Goal: Task Accomplishment & Management: Complete application form

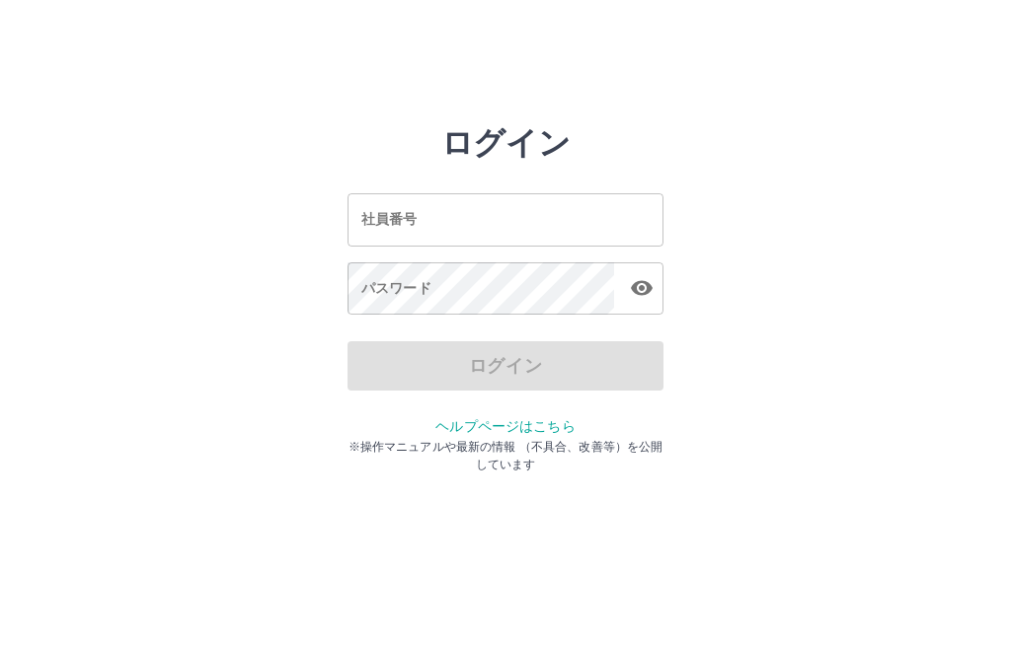
click at [450, 213] on input "社員番号" at bounding box center [505, 219] width 316 height 52
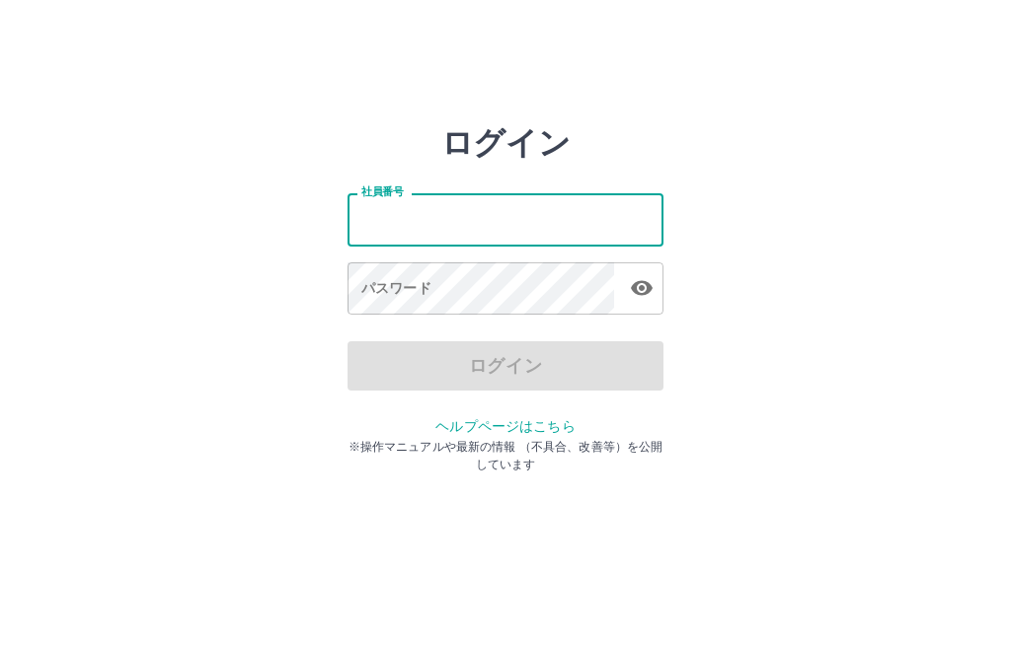
click at [292, 344] on div "ログイン 社員番号 社員番号 パスワード パスワード ログイン ヘルプページはこちら ※操作マニュアルや最新の情報 （不具合、改善等）を公開しています" at bounding box center [505, 282] width 1011 height 316
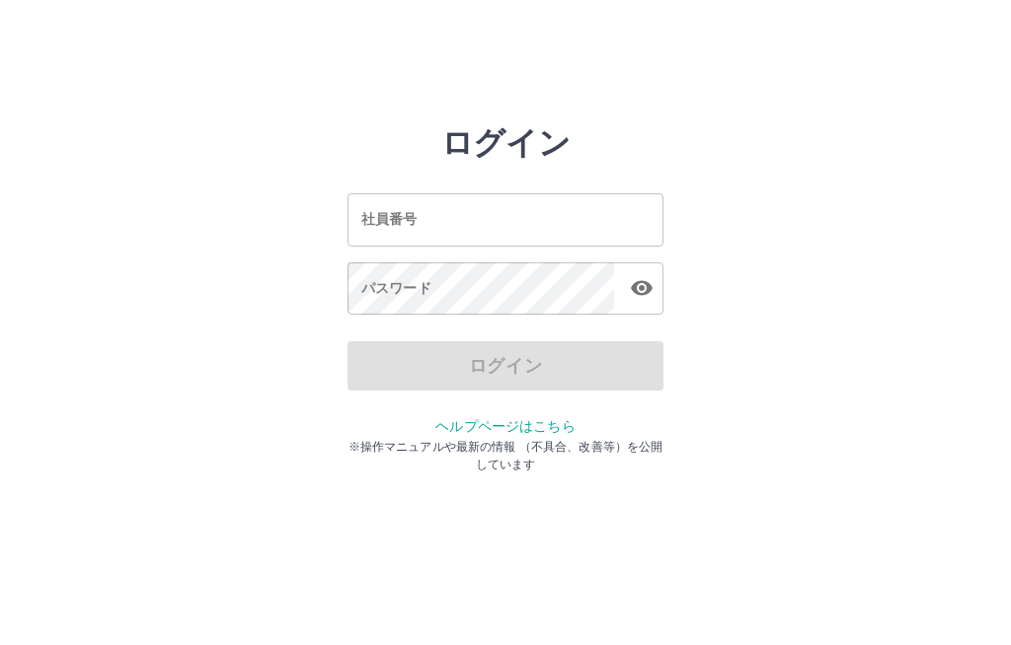
click at [417, 218] on input "社員番号" at bounding box center [505, 219] width 316 height 52
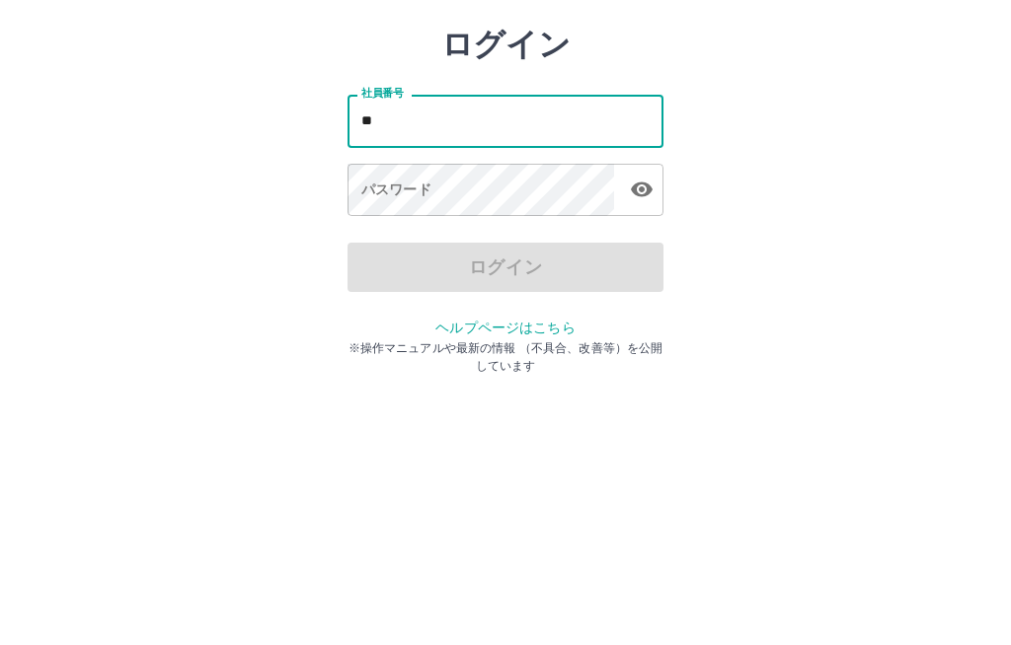
type input "*"
click at [413, 263] on div "パスワード パスワード" at bounding box center [505, 290] width 316 height 55
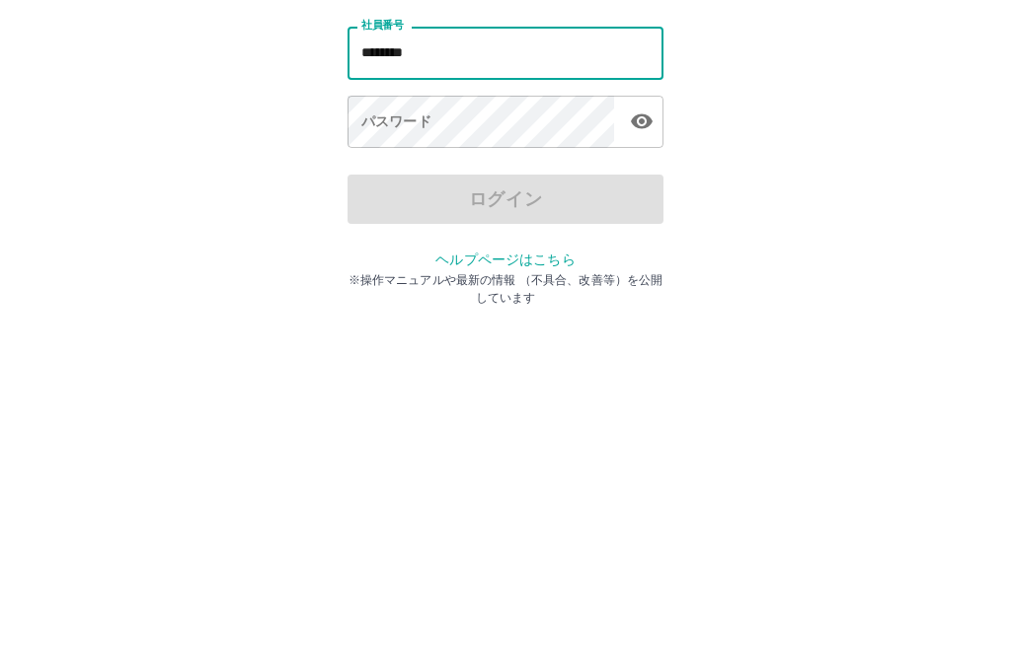
type input "*******"
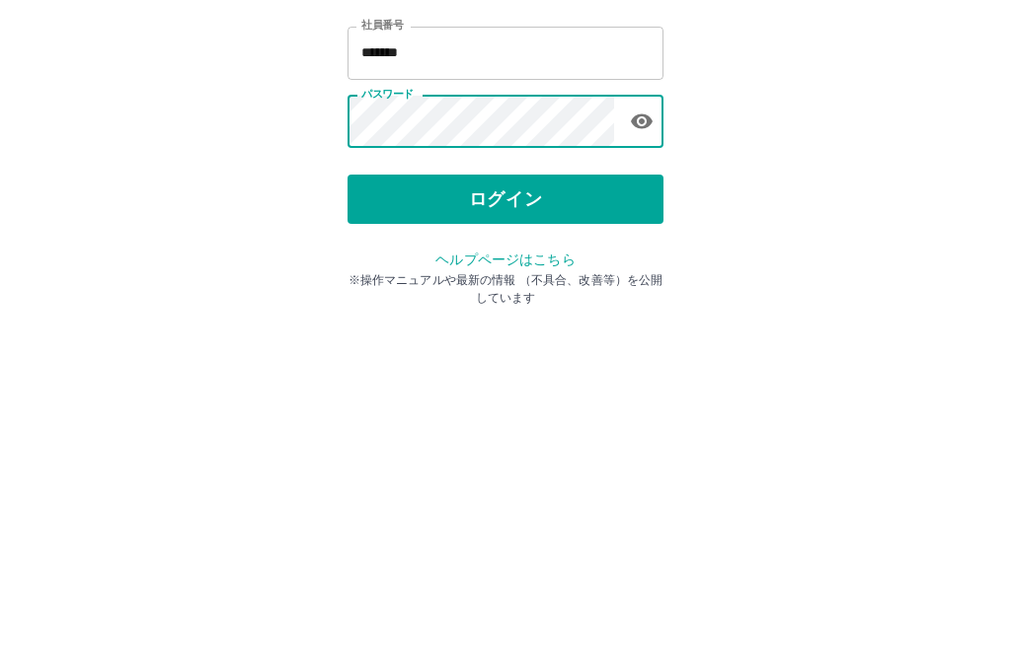
click at [650, 276] on icon "button" at bounding box center [642, 288] width 24 height 24
click at [519, 341] on button "ログイン" at bounding box center [505, 365] width 316 height 49
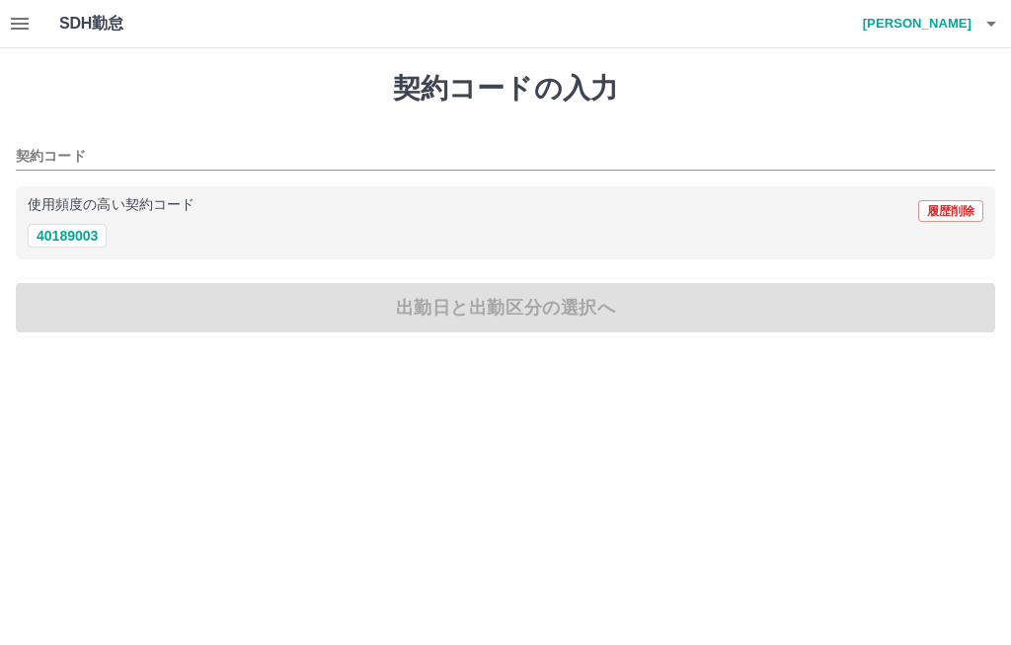
click at [37, 12] on button "button" at bounding box center [19, 23] width 39 height 47
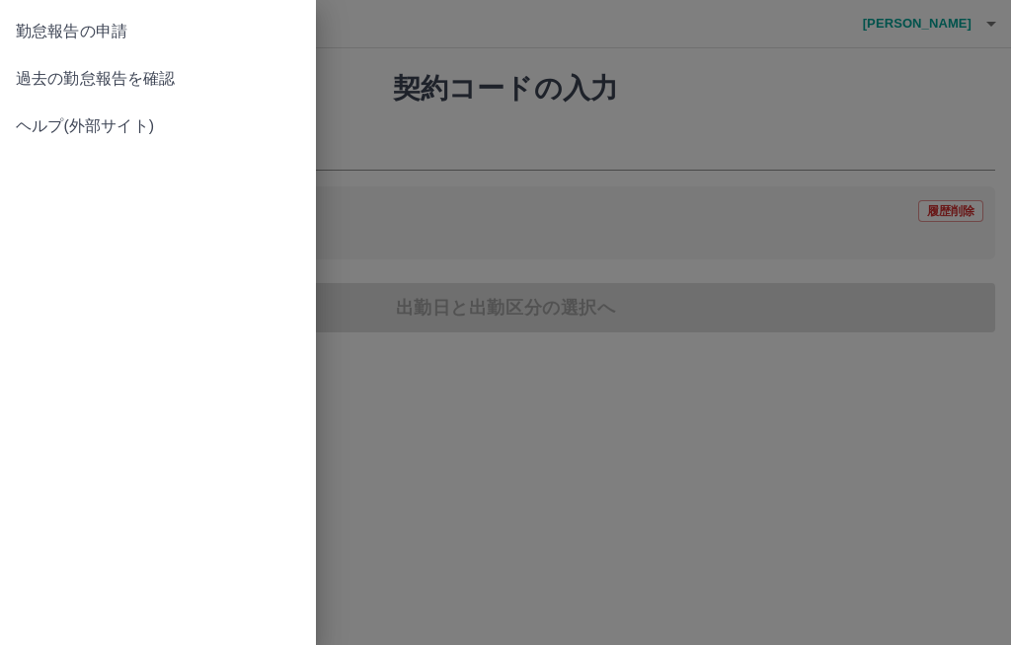
click at [142, 77] on span "過去の勤怠報告を確認" at bounding box center [158, 79] width 284 height 24
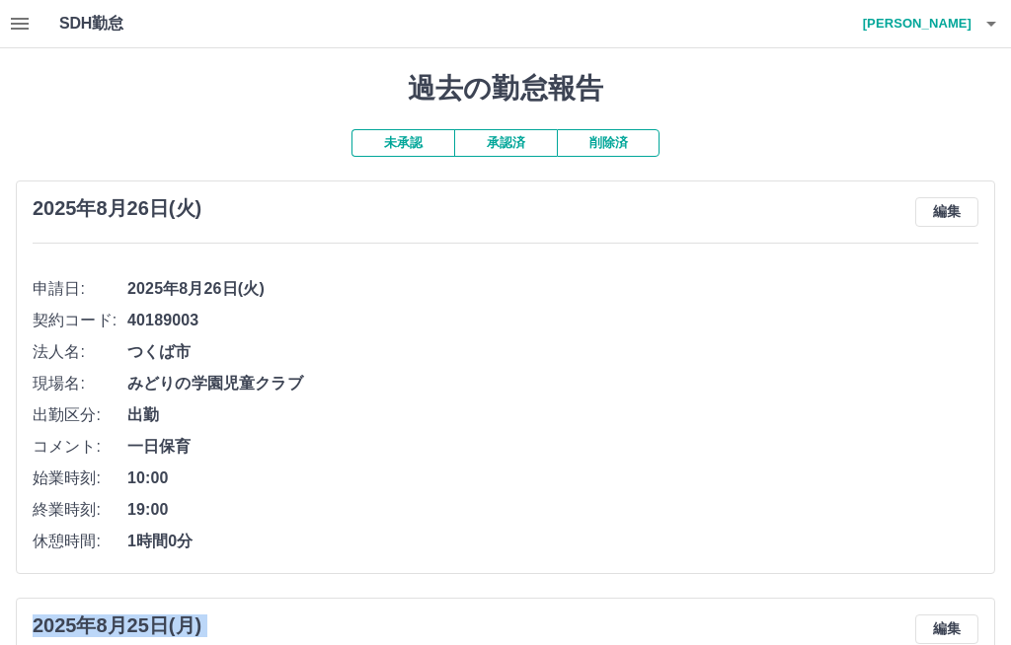
click at [402, 144] on button "未承認" at bounding box center [402, 143] width 103 height 28
click at [513, 134] on button "承認済" at bounding box center [505, 143] width 103 height 28
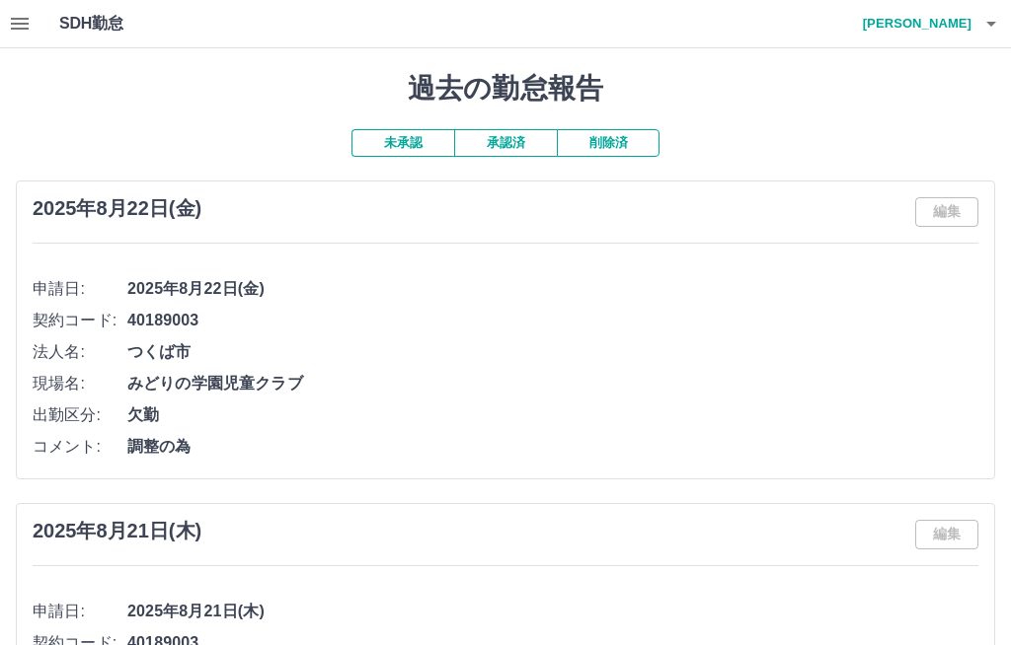
click at [520, 139] on button "承認済" at bounding box center [505, 143] width 103 height 28
click at [414, 136] on button "未承認" at bounding box center [402, 143] width 103 height 28
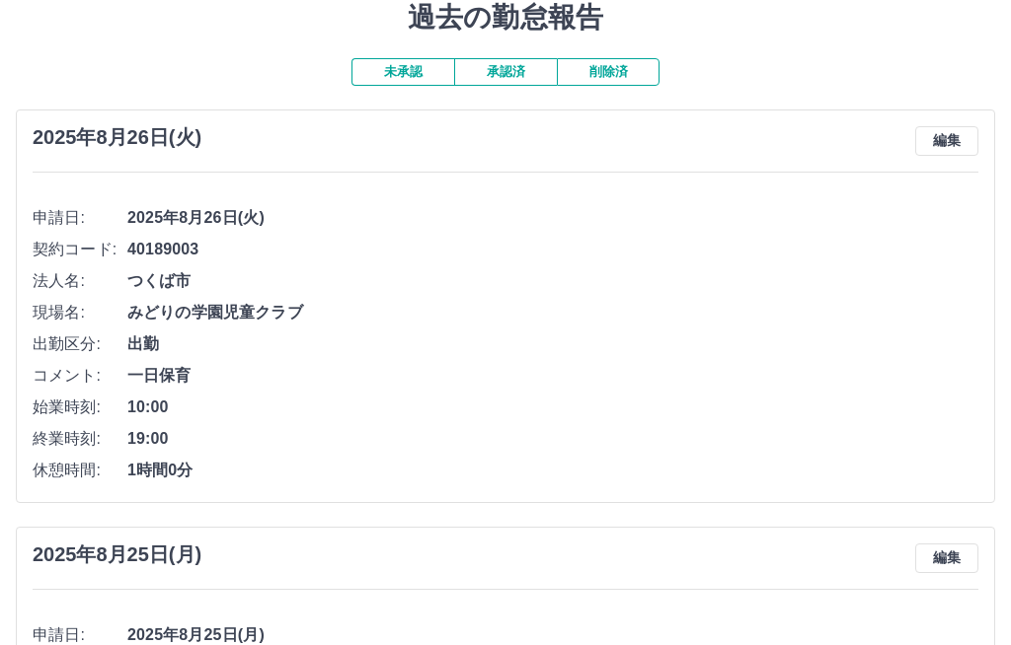
scroll to position [71, 0]
click at [499, 69] on button "承認済" at bounding box center [505, 72] width 103 height 28
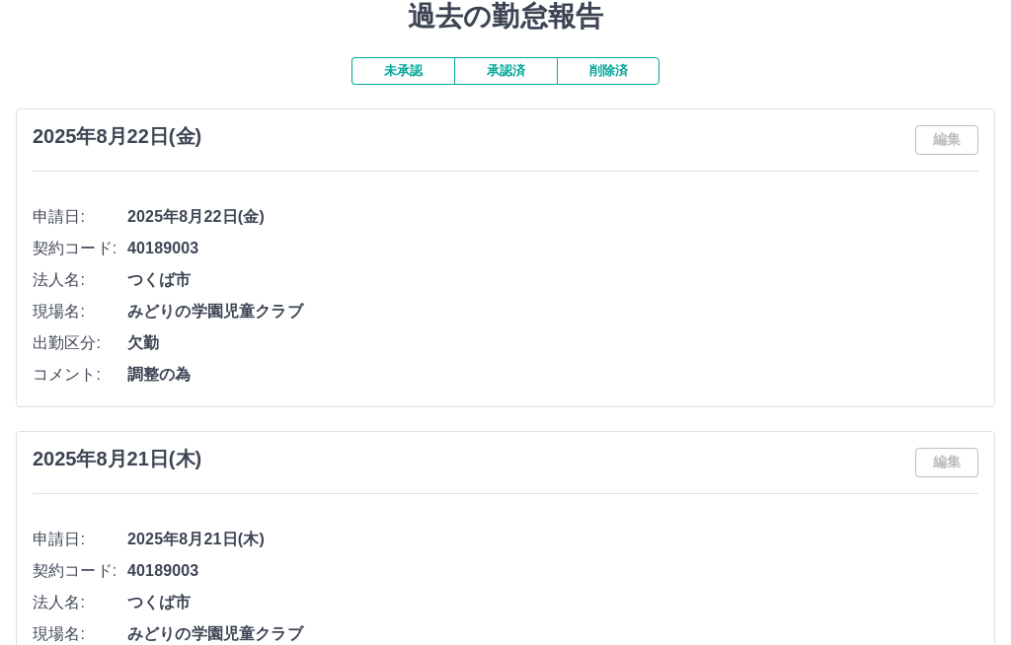
scroll to position [72, 0]
click at [408, 64] on button "未承認" at bounding box center [402, 71] width 103 height 28
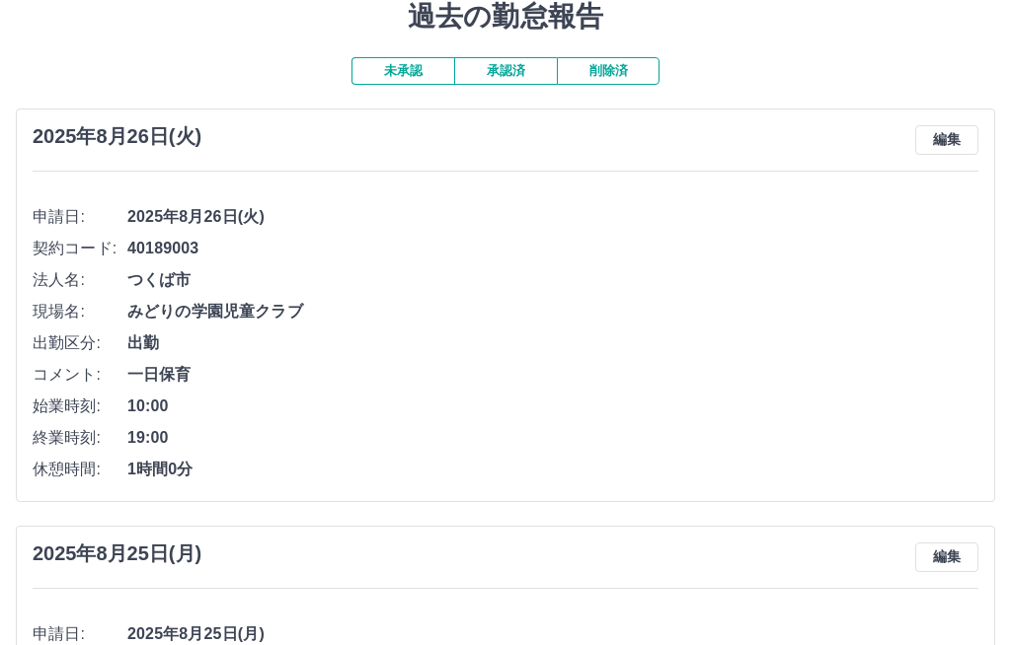
scroll to position [0, 0]
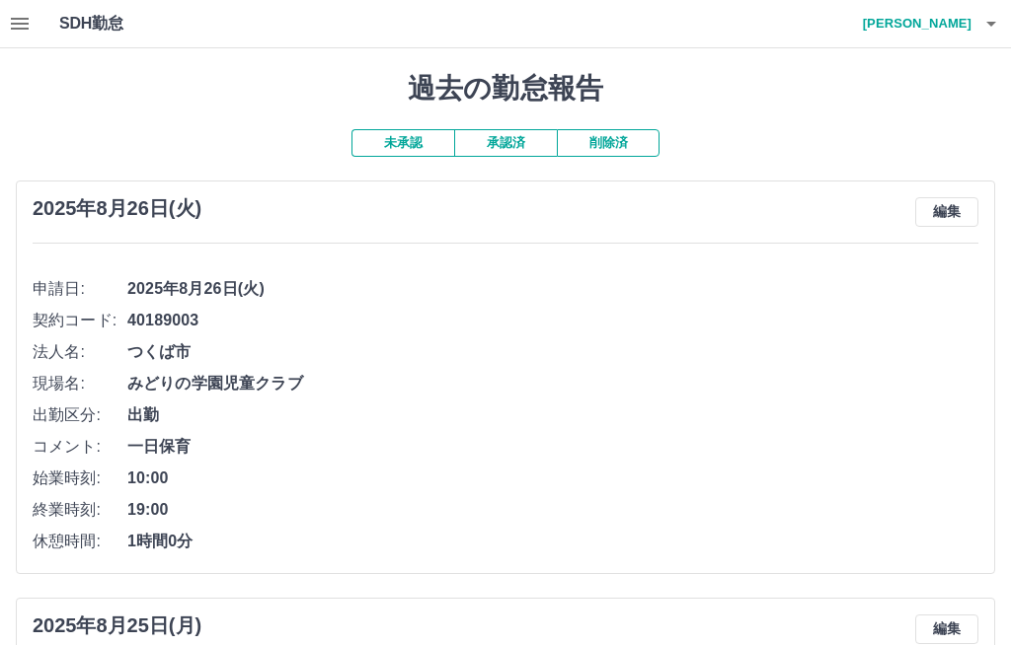
click at [30, 22] on icon "button" at bounding box center [20, 24] width 24 height 24
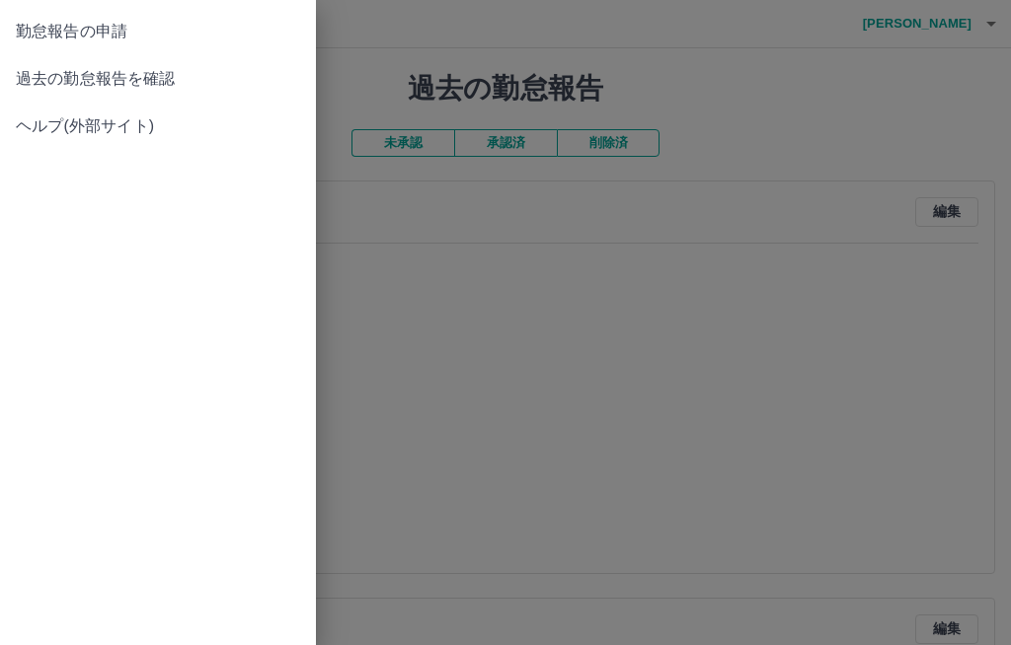
click at [97, 30] on span "勤怠報告の申請" at bounding box center [158, 32] width 284 height 24
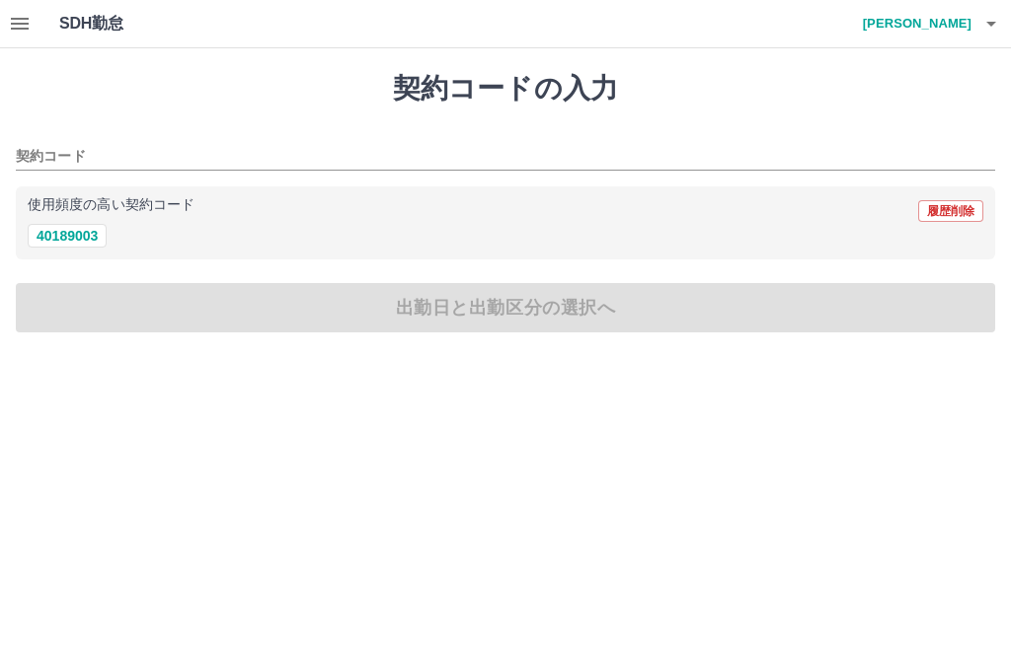
click at [61, 233] on button "40189003" at bounding box center [67, 236] width 79 height 24
type input "********"
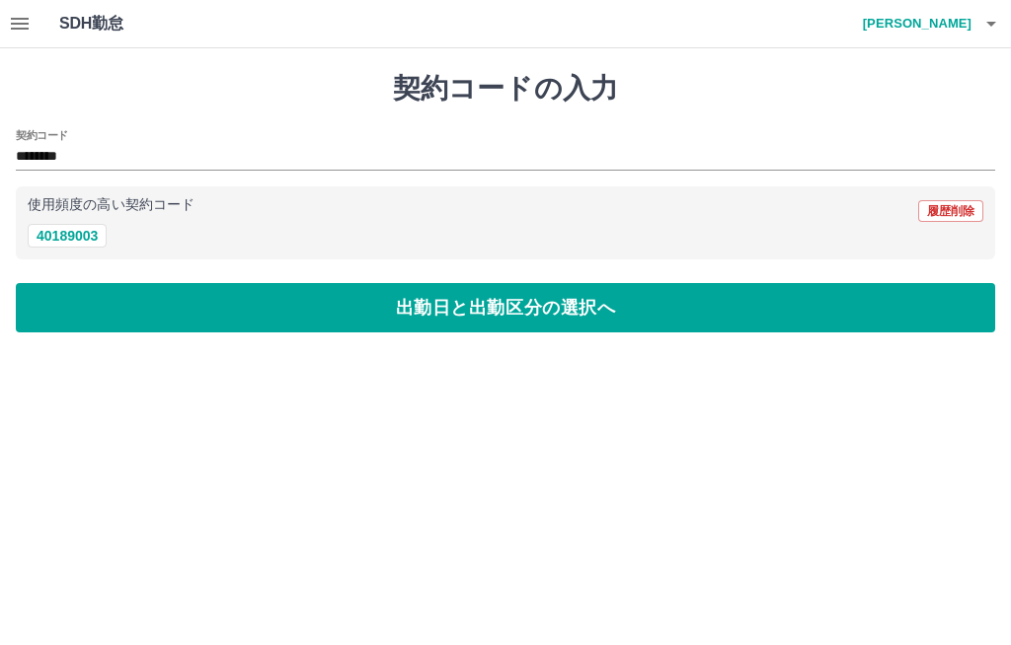
click at [394, 307] on button "出勤日と出勤区分の選択へ" at bounding box center [505, 307] width 979 height 49
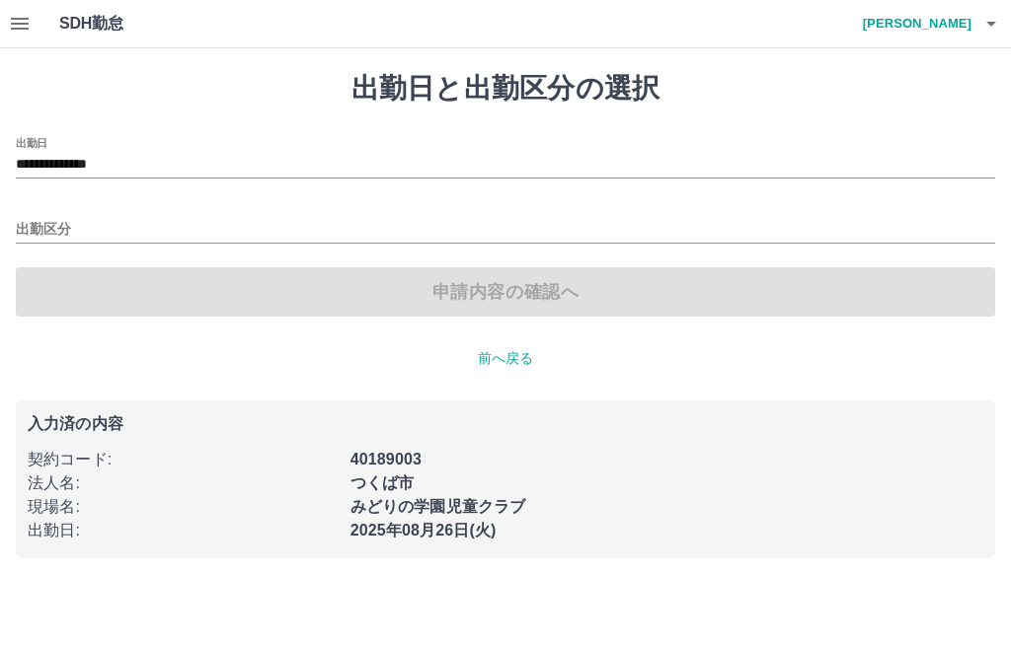
click at [82, 160] on input "**********" at bounding box center [505, 165] width 979 height 25
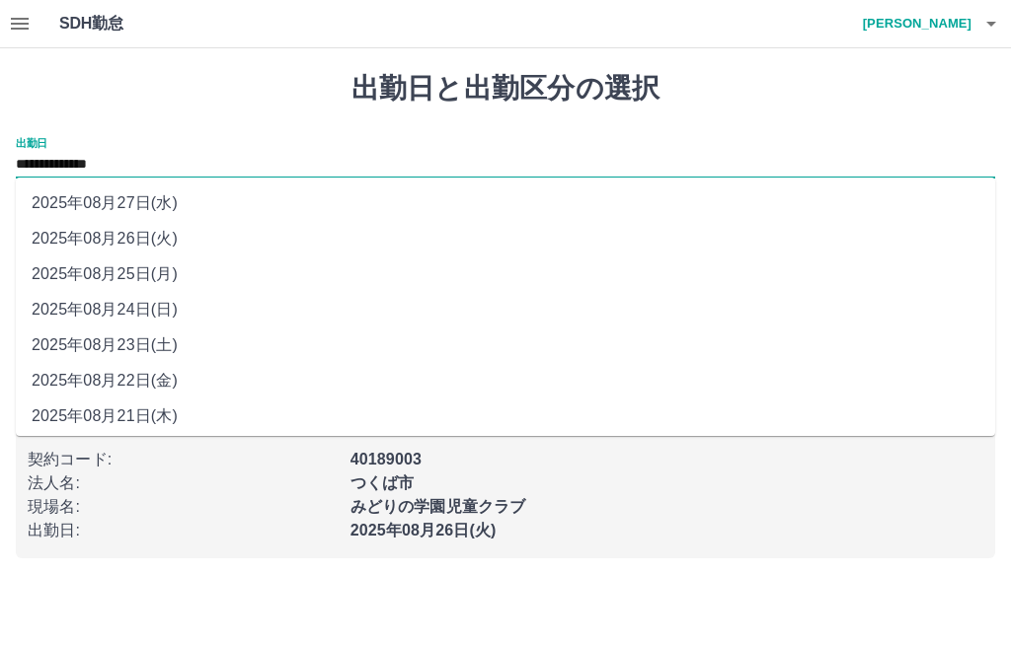
click at [99, 203] on li "2025年08月27日(水)" at bounding box center [505, 204] width 979 height 36
type input "**********"
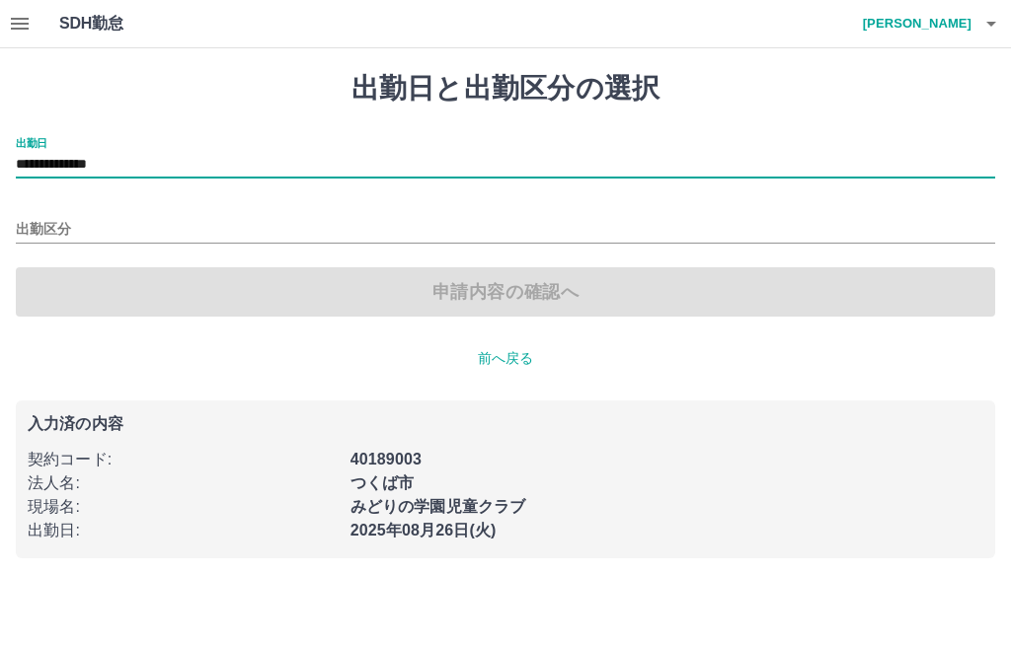
click at [49, 233] on input "出勤区分" at bounding box center [505, 230] width 979 height 25
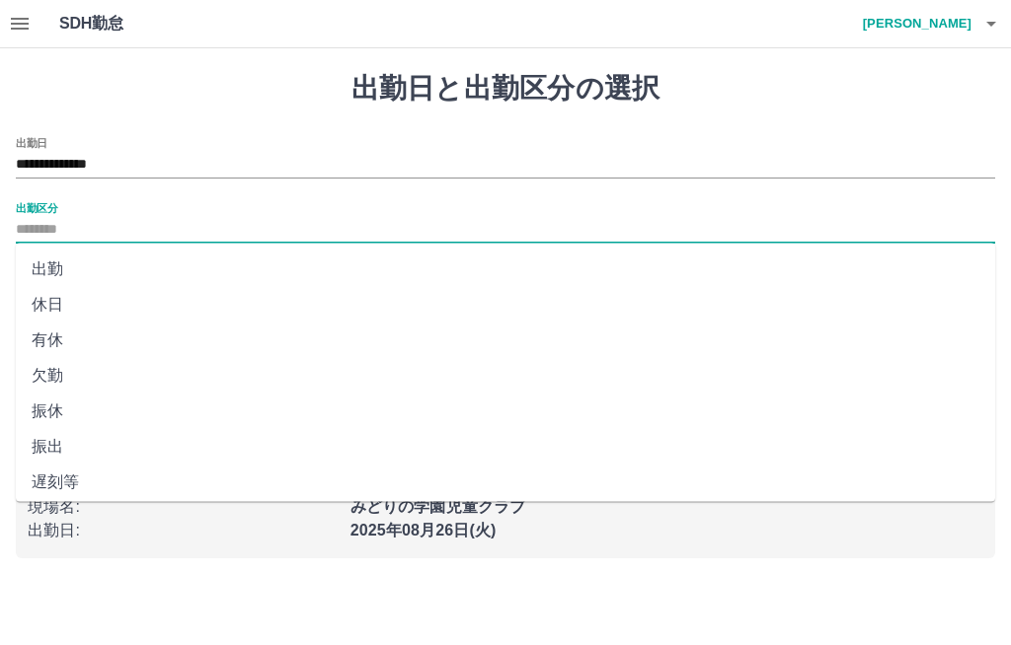
click at [48, 268] on li "出勤" at bounding box center [505, 270] width 979 height 36
type input "**"
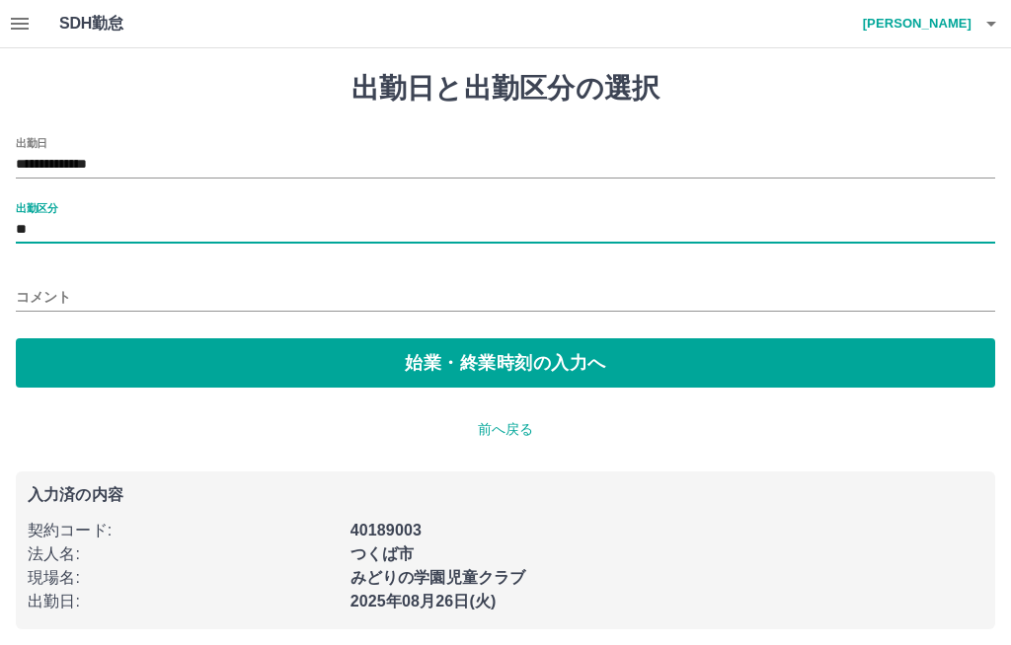
click at [34, 284] on input "コメント" at bounding box center [505, 297] width 979 height 29
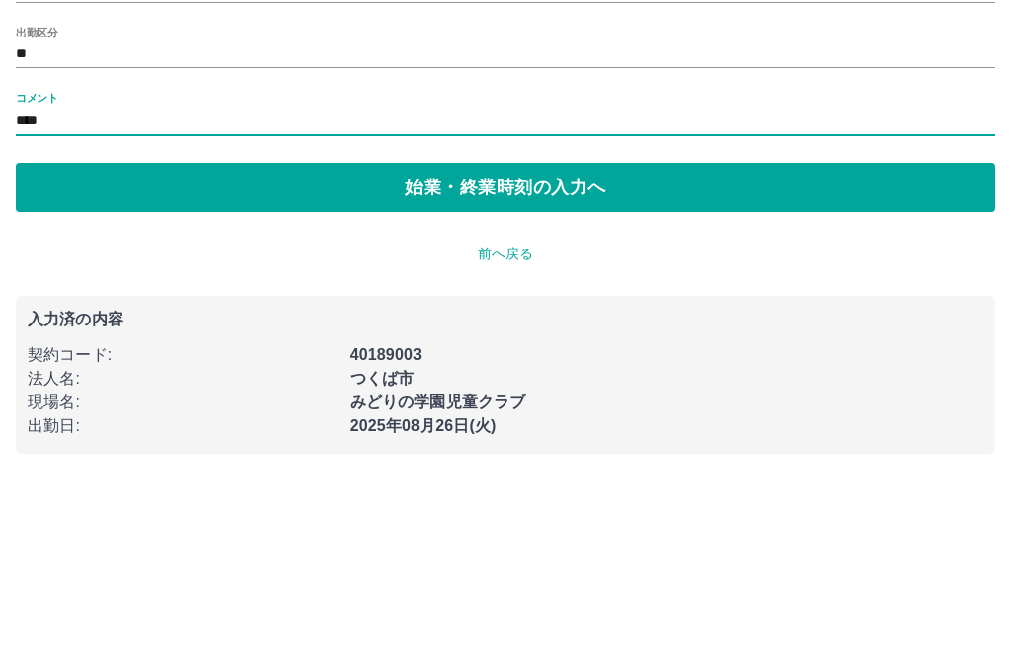
type input "****"
click at [433, 338] on button "始業・終業時刻の入力へ" at bounding box center [505, 362] width 979 height 49
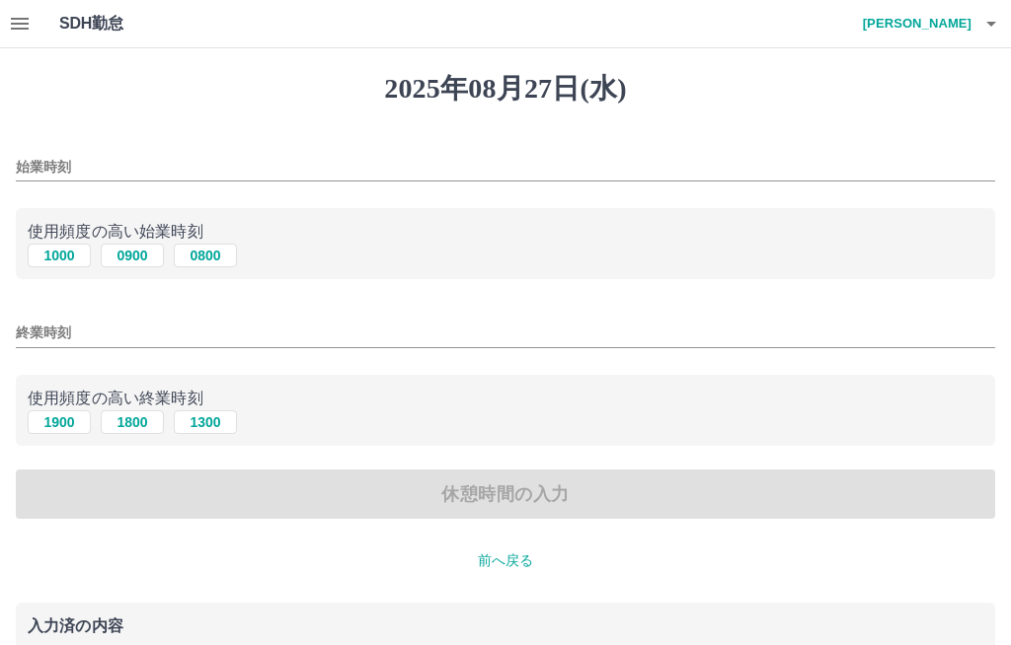
click at [218, 245] on button "0800" at bounding box center [205, 256] width 63 height 24
type input "****"
click at [50, 333] on input "終業時刻" at bounding box center [505, 333] width 979 height 29
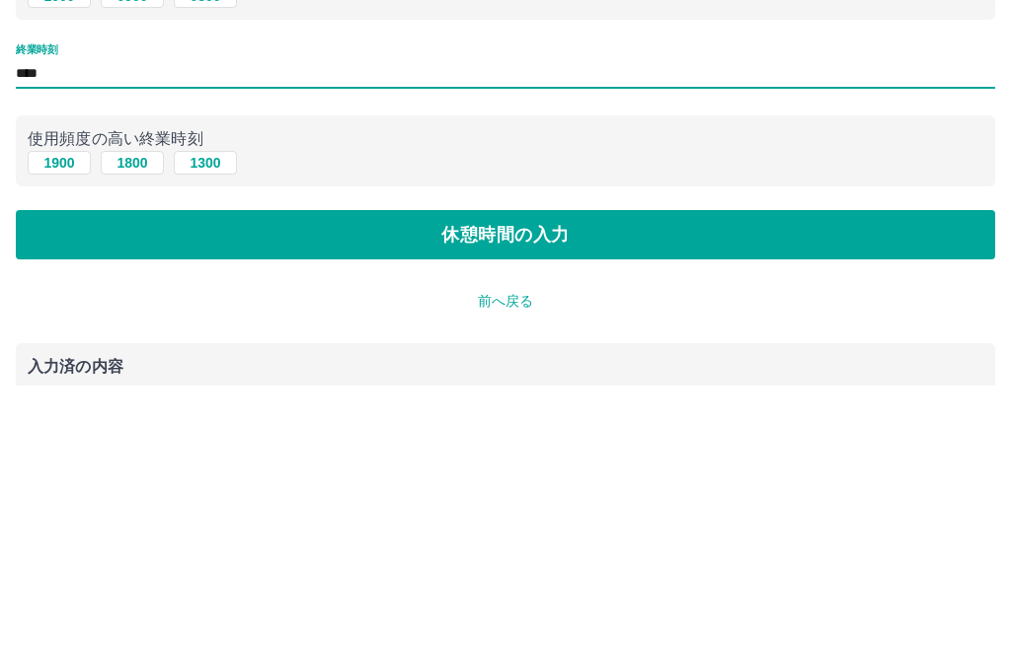
type input "****"
click at [493, 470] on button "休憩時間の入力" at bounding box center [505, 494] width 979 height 49
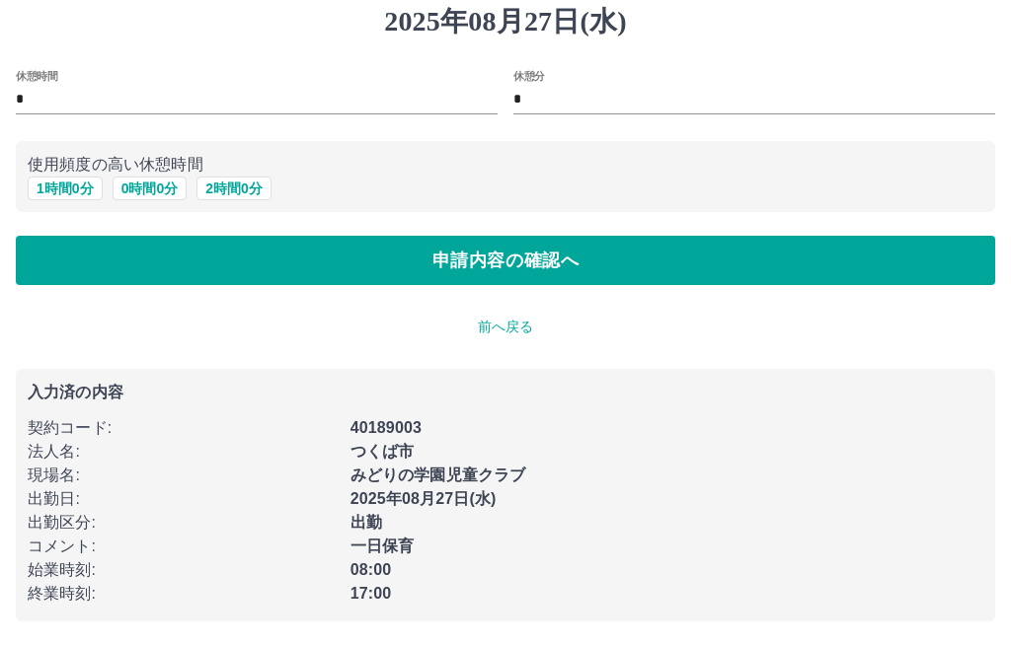
scroll to position [1, 0]
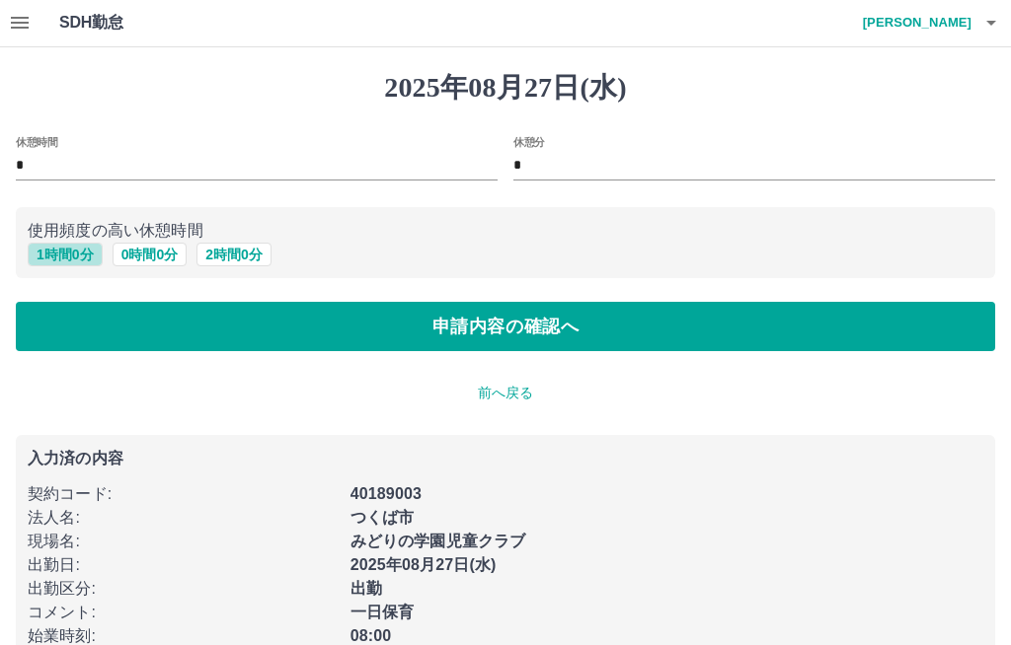
click at [65, 261] on button "1 時間 0 分" at bounding box center [65, 255] width 75 height 24
type input "*"
click at [531, 339] on button "申請内容の確認へ" at bounding box center [505, 326] width 979 height 49
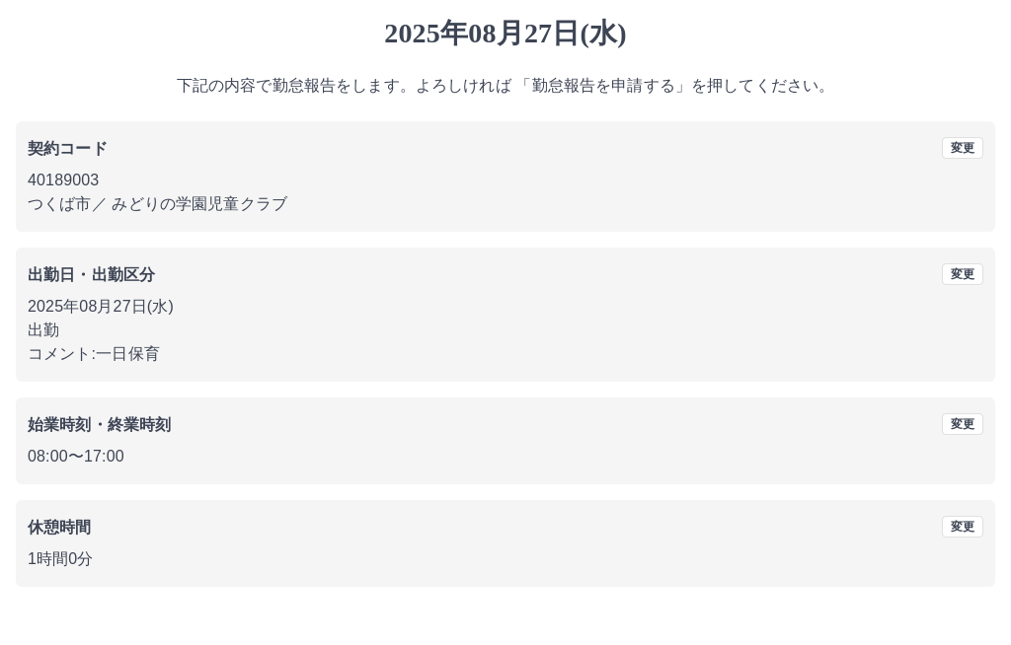
scroll to position [25, 0]
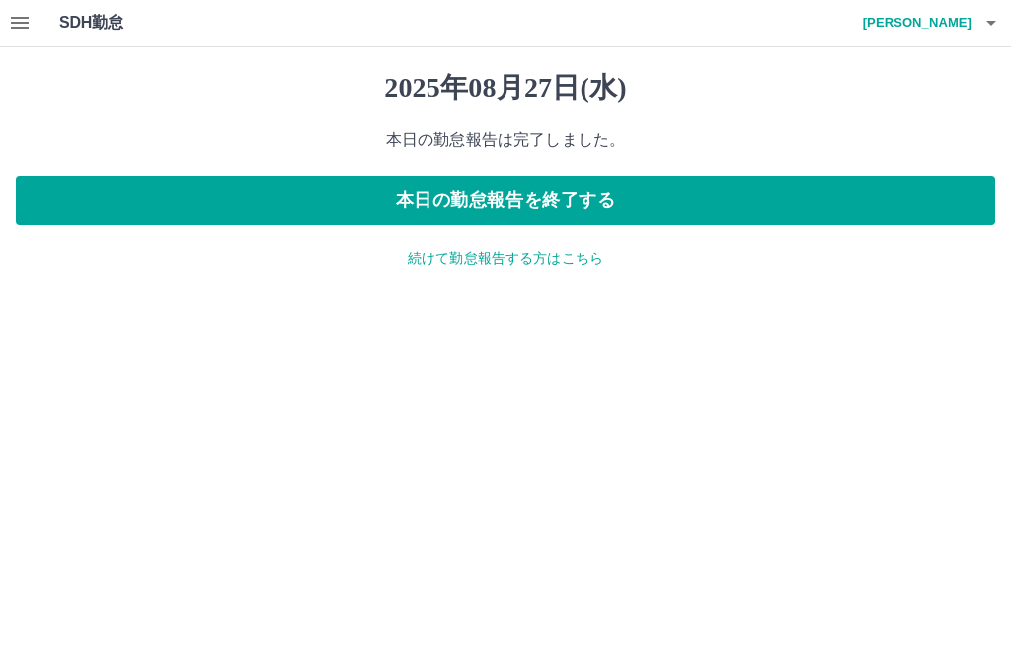
click at [530, 198] on button "本日の勤怠報告を終了する" at bounding box center [505, 201] width 979 height 49
